Goal: Information Seeking & Learning: Learn about a topic

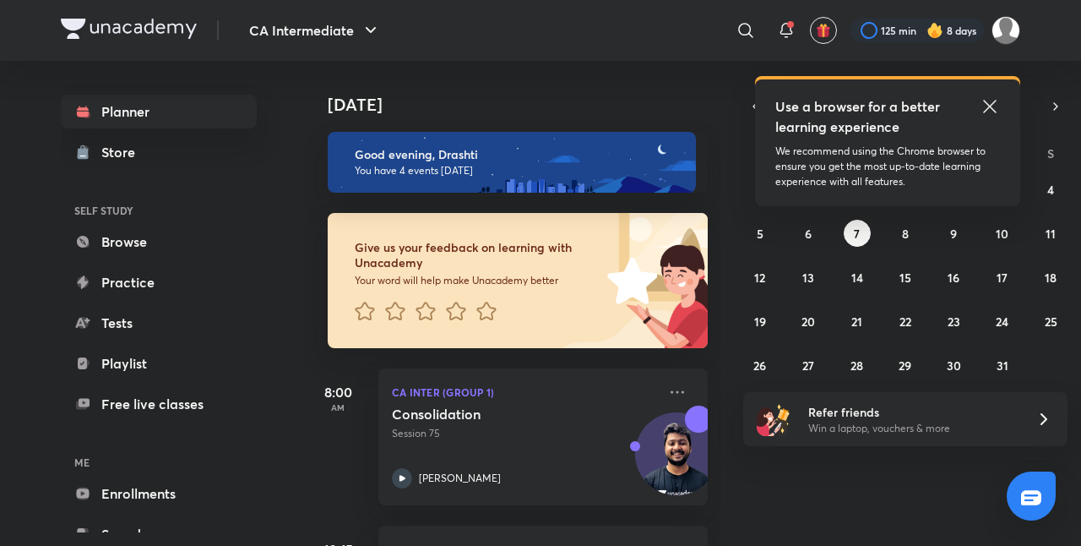
click at [994, 112] on icon at bounding box center [990, 106] width 20 height 20
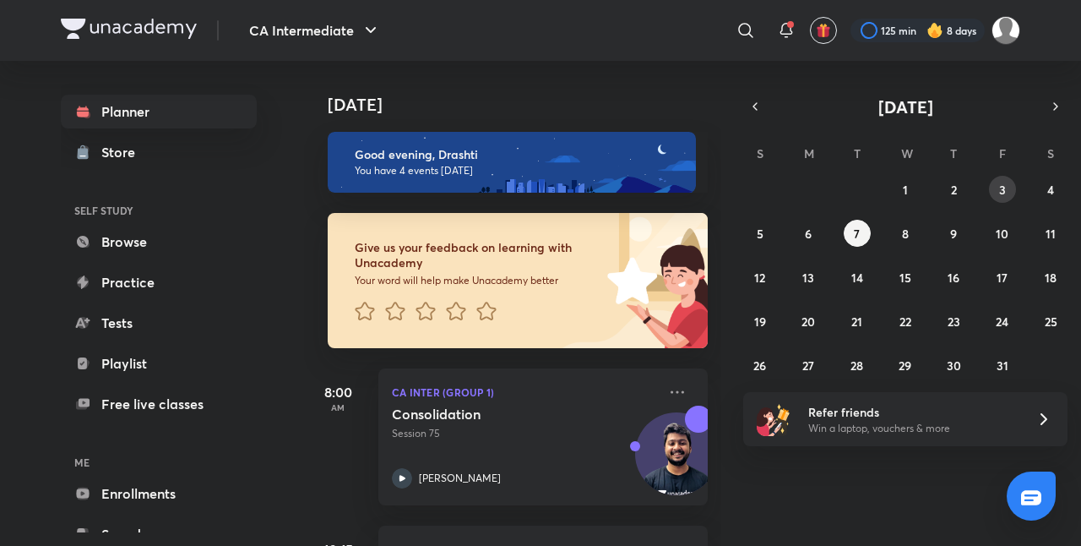
click at [998, 199] on button "3" at bounding box center [1002, 189] width 27 height 27
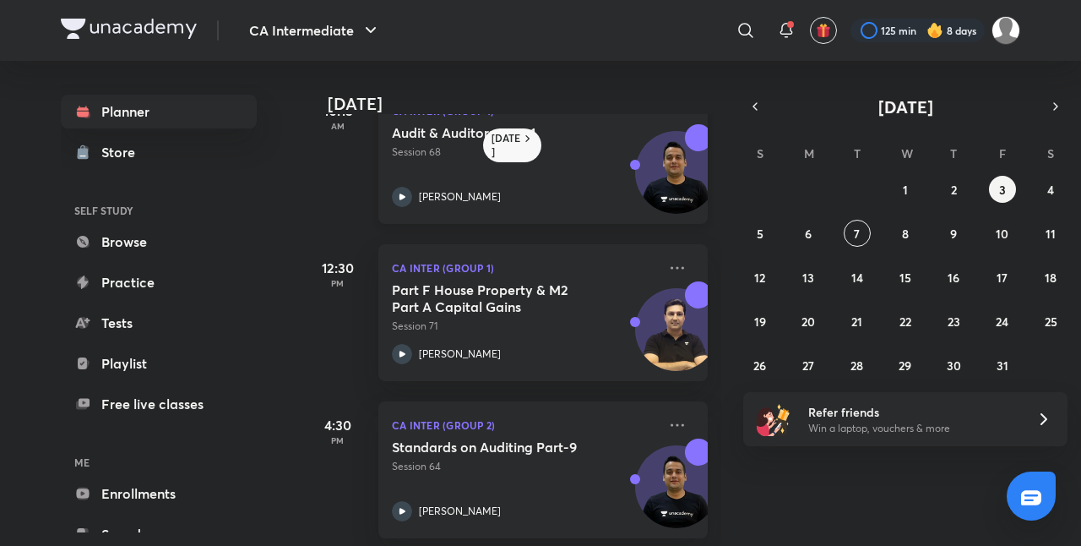
scroll to position [206, 0]
click at [574, 307] on h5 "Part F House Property & M2 Part A Capital Gains" at bounding box center [497, 297] width 210 height 34
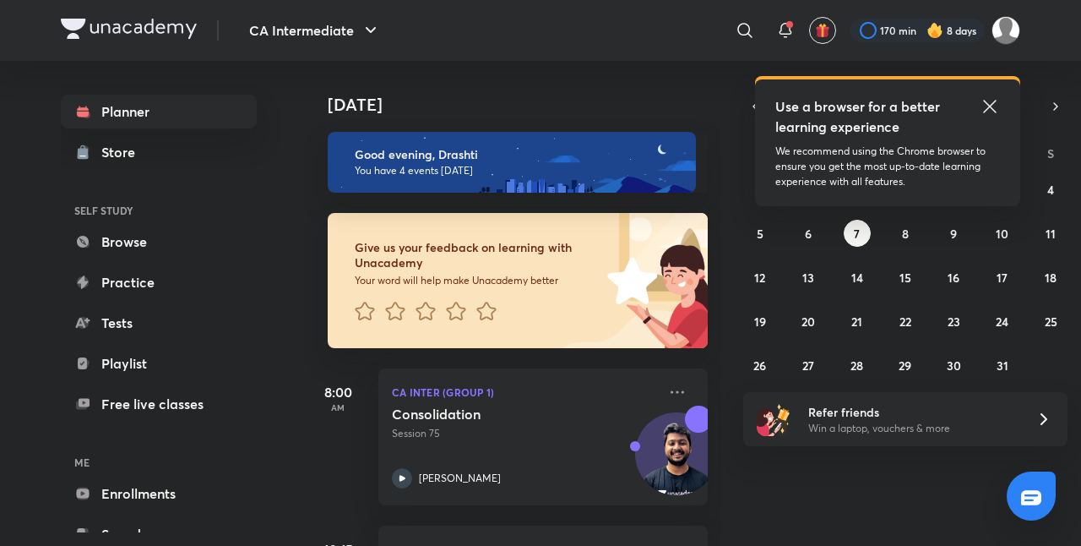
click at [993, 112] on icon at bounding box center [990, 106] width 20 height 20
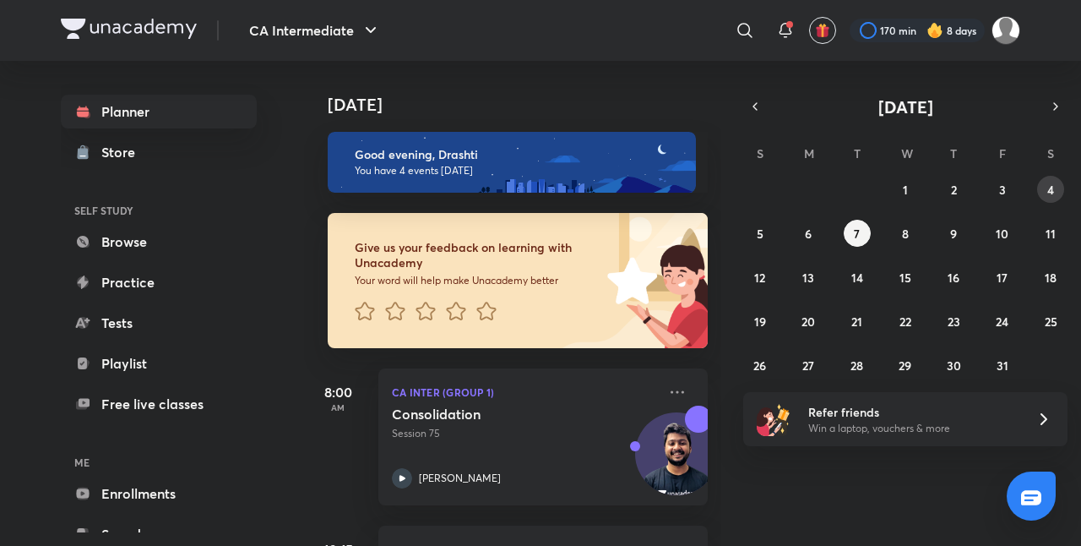
click at [1045, 188] on button "4" at bounding box center [1050, 189] width 27 height 27
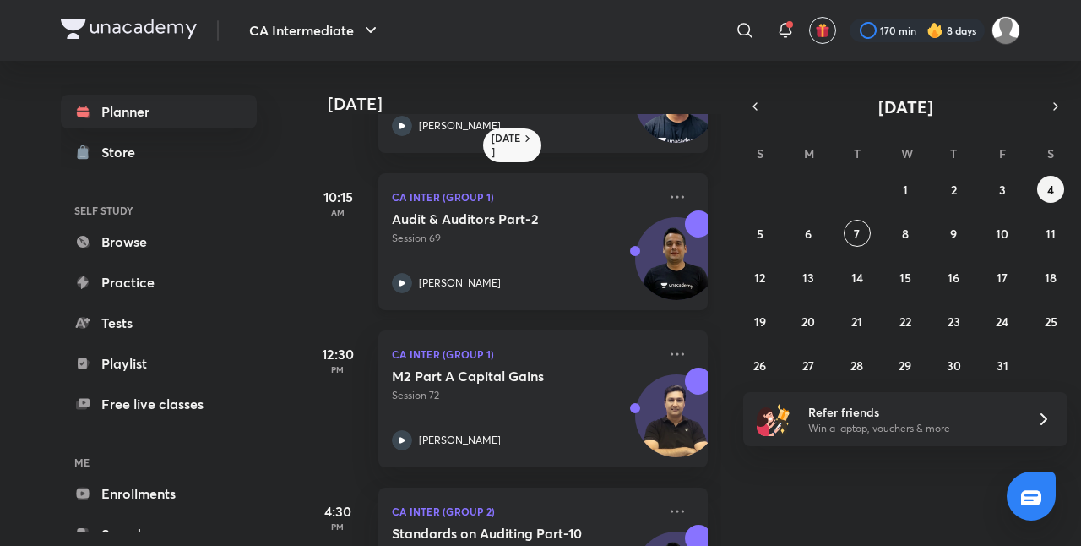
scroll to position [119, 0]
click at [999, 193] on abbr "3" at bounding box center [1002, 190] width 7 height 16
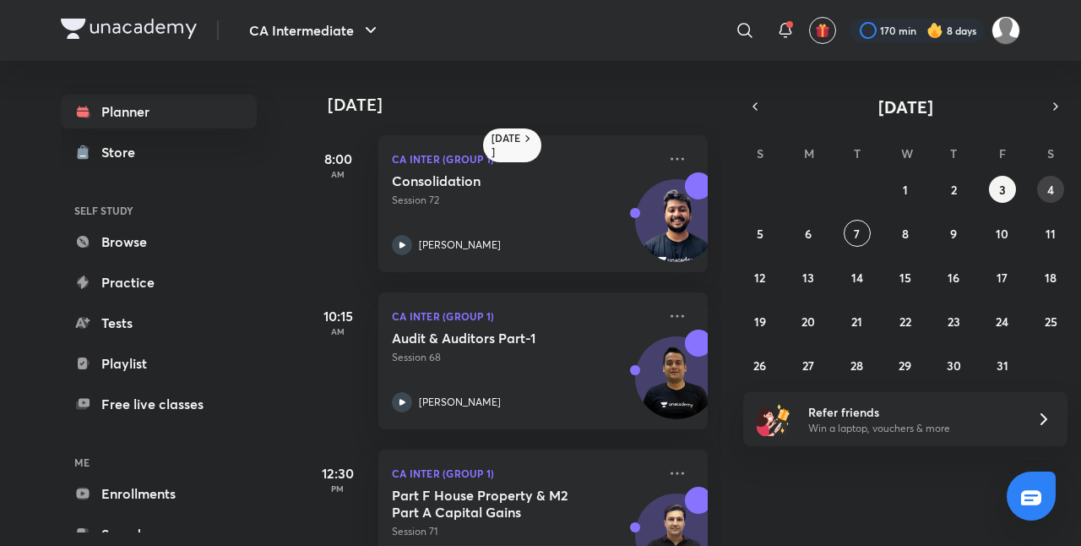
click at [1056, 191] on button "4" at bounding box center [1050, 189] width 27 height 27
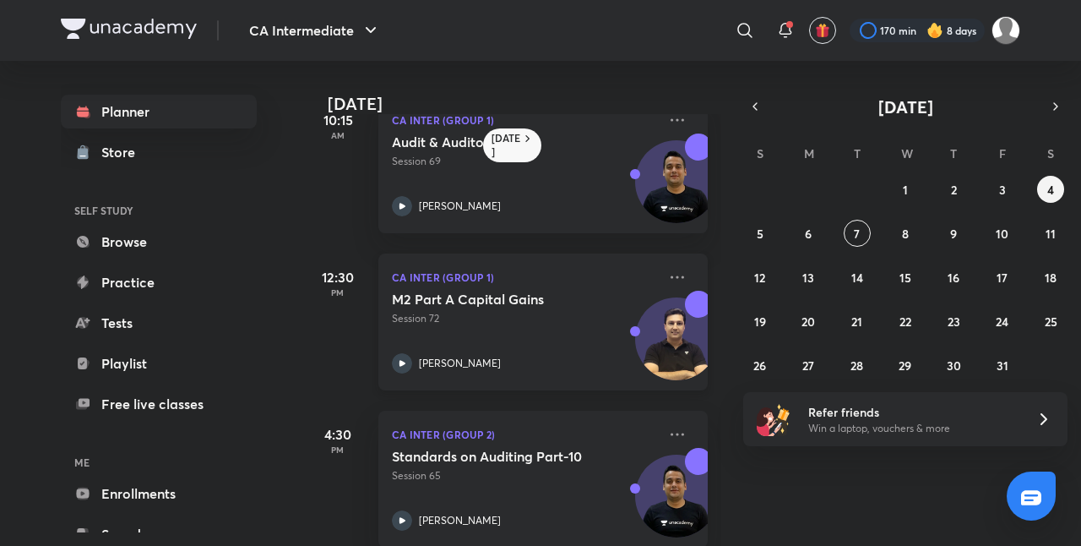
click at [506, 352] on div "M2 Part A Capital Gains Session 72 [PERSON_NAME]" at bounding box center [524, 332] width 265 height 83
